Goal: Book appointment/travel/reservation

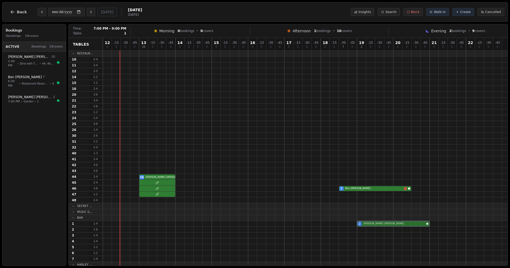
click at [370, 224] on div "2 Daniel Reynolds" at bounding box center [305, 224] width 405 height 6
select select "****"
select select "*"
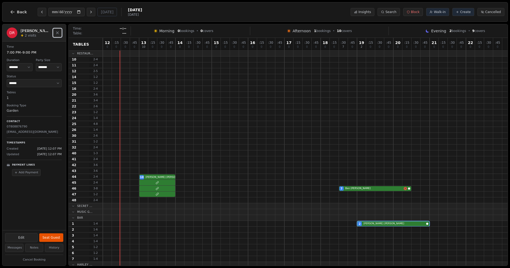
click at [58, 30] on button "Close" at bounding box center [57, 33] width 9 height 9
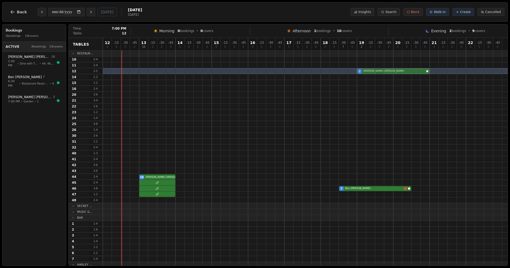
drag, startPoint x: 376, startPoint y: 224, endPoint x: 379, endPoint y: 70, distance: 153.9
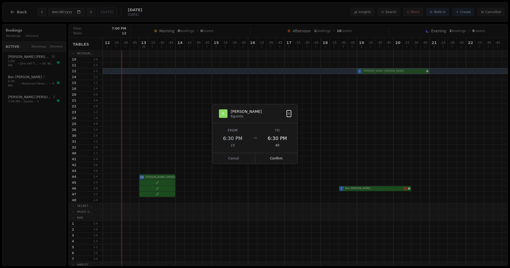
click at [379, 70] on div "12 0 : 15 0 : 30 0 : 45 0 13 10 : 15 0 : 30 0 : 45 0 14 0 : 15 0 : 30 0 : 45 0 …" at bounding box center [305, 235] width 405 height 395
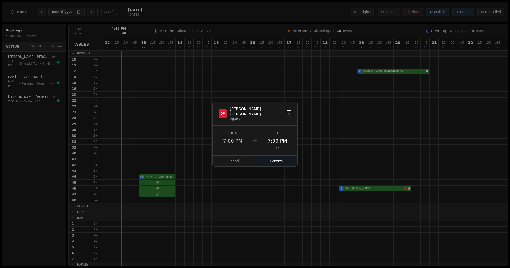
click at [279, 156] on button "Confirm" at bounding box center [276, 161] width 42 height 11
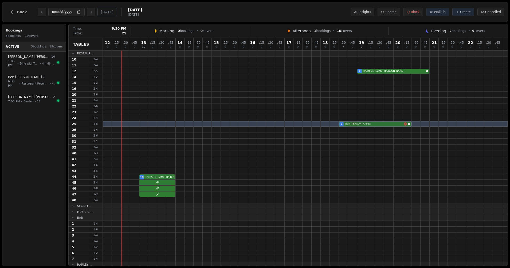
drag, startPoint x: 352, startPoint y: 189, endPoint x: 354, endPoint y: 124, distance: 65.5
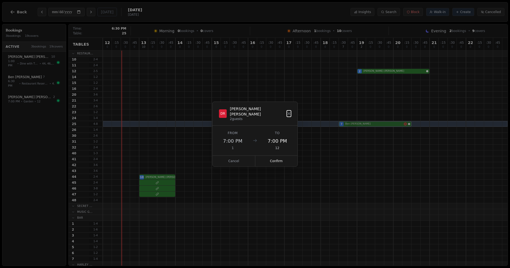
click at [354, 124] on div "12 0 : 15 0 : 30 0 : 45 0 13 10 : 15 0 : 30 0 : 45 0 14 0 : 15 0 : 30 0 : 45 0 …" at bounding box center [305, 235] width 405 height 395
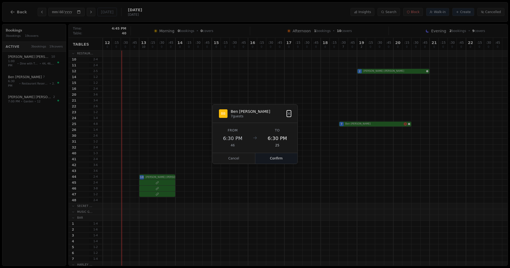
click at [283, 154] on button "Confirm" at bounding box center [276, 158] width 42 height 11
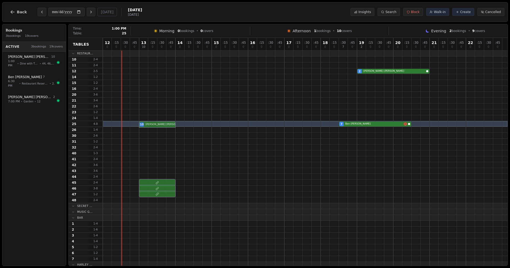
drag, startPoint x: 154, startPoint y: 178, endPoint x: 155, endPoint y: 127, distance: 51.8
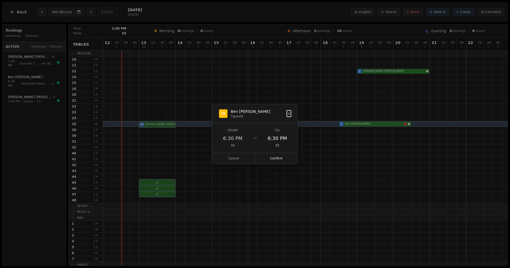
click at [155, 127] on div "12 0 : 15 0 : 30 0 : 45 0 13 10 : 15 0 : 30 0 : 45 0 14 0 : 15 0 : 30 0 : 45 0 …" at bounding box center [305, 235] width 405 height 395
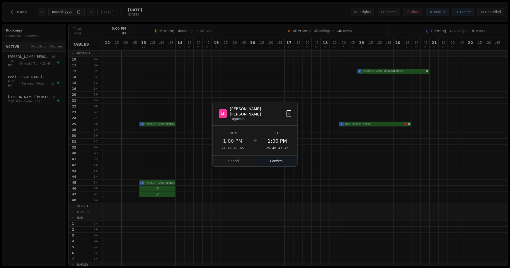
click at [286, 157] on button "Confirm" at bounding box center [276, 161] width 42 height 11
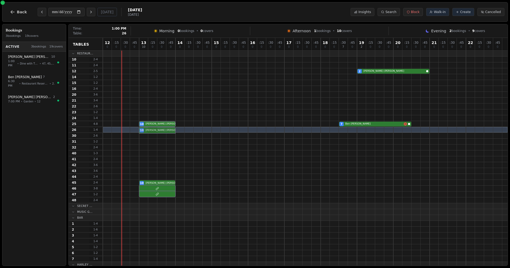
drag, startPoint x: 151, startPoint y: 184, endPoint x: 153, endPoint y: 128, distance: 56.1
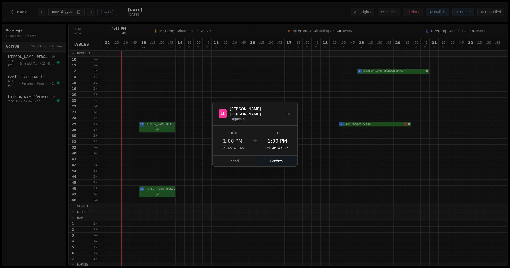
click at [279, 159] on button "Confirm" at bounding box center [276, 161] width 42 height 11
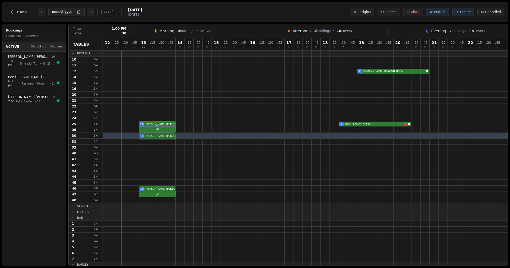
drag, startPoint x: 153, startPoint y: 188, endPoint x: 155, endPoint y: 138, distance: 49.5
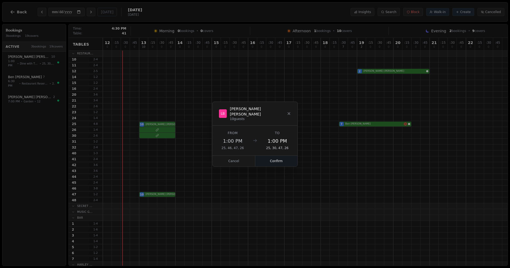
click at [268, 157] on button "Confirm" at bounding box center [276, 161] width 42 height 11
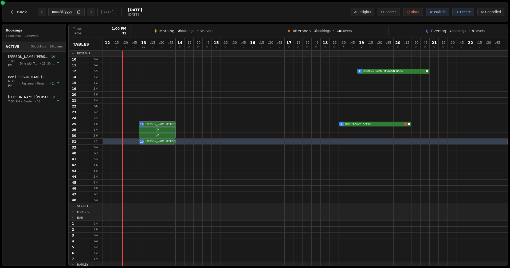
drag, startPoint x: 148, startPoint y: 195, endPoint x: 150, endPoint y: 144, distance: 51.1
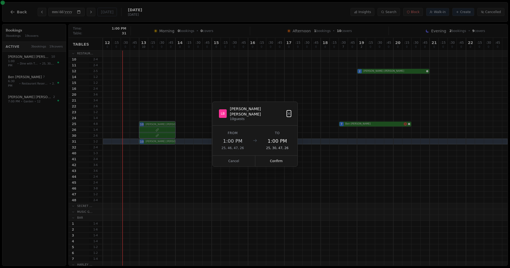
click at [150, 144] on div "12 0 : 15 0 : 30 0 : 45 0 13 10 : 15 0 : 30 0 : 45 0 14 0 : 15 0 : 30 0 : 45 0 …" at bounding box center [305, 235] width 405 height 395
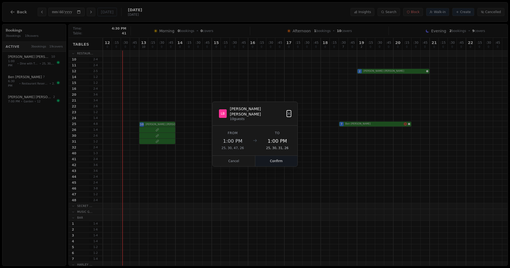
click at [274, 157] on button "Confirm" at bounding box center [276, 161] width 42 height 11
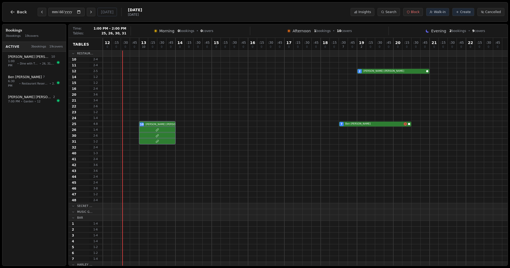
select select "****"
select select "**"
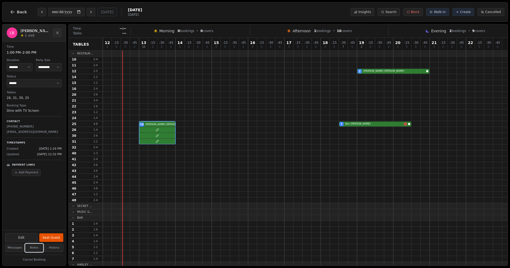
click at [28, 250] on button "Notes" at bounding box center [34, 248] width 18 height 8
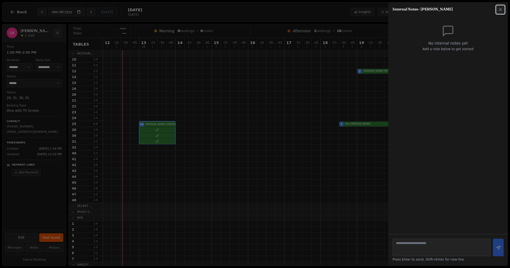
click at [504, 10] on button "Close" at bounding box center [500, 9] width 9 height 9
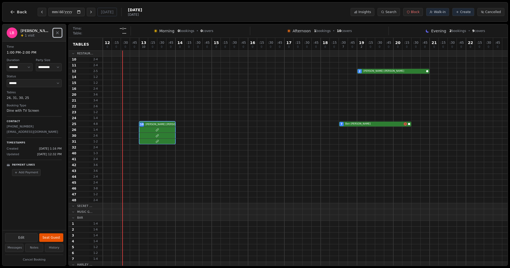
click at [60, 33] on button "Close" at bounding box center [57, 33] width 9 height 9
